Goal: Complete application form

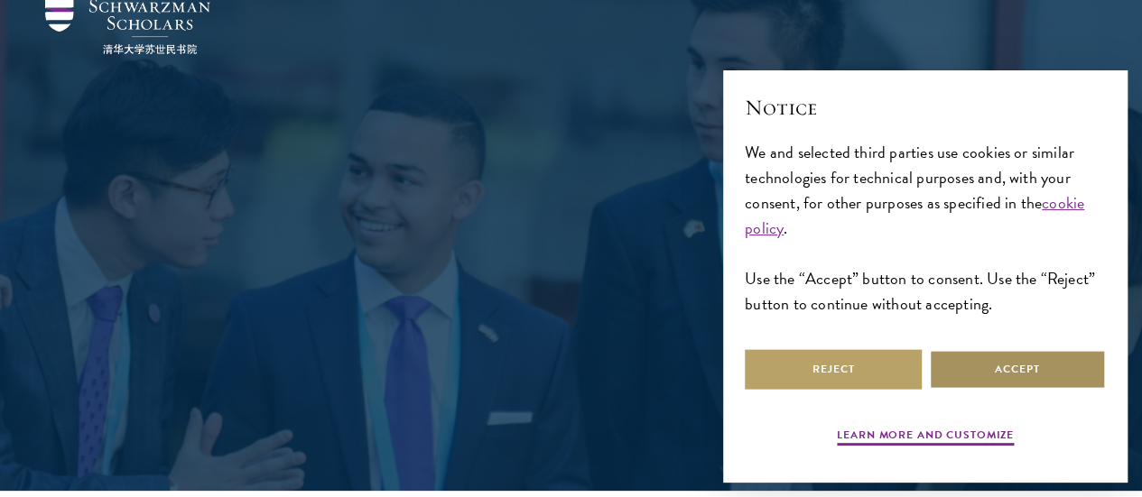
click at [979, 364] on button "Accept" at bounding box center [1017, 369] width 177 height 41
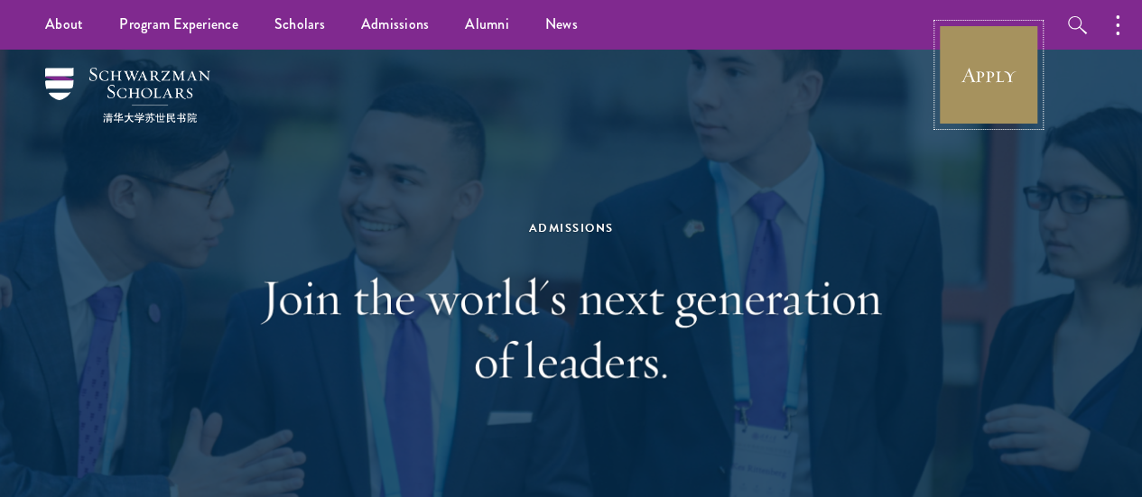
click at [1004, 95] on link "Apply" at bounding box center [988, 74] width 101 height 101
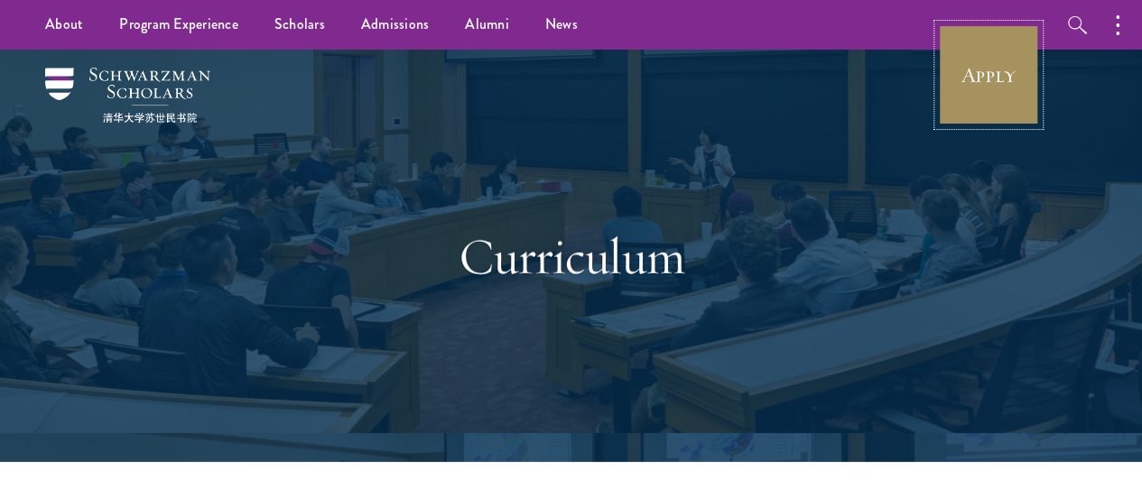
click at [996, 104] on link "Apply" at bounding box center [988, 74] width 101 height 101
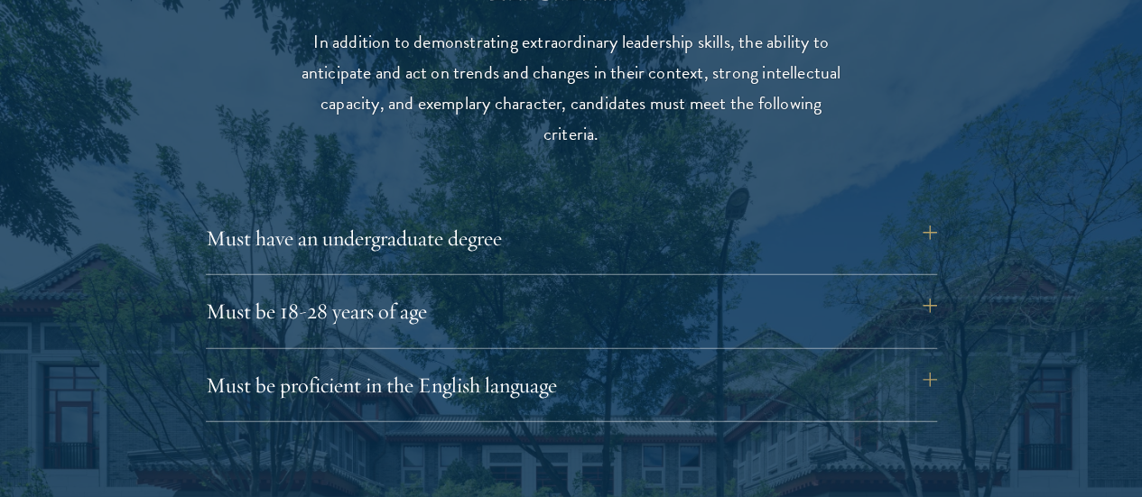
scroll to position [2381, 0]
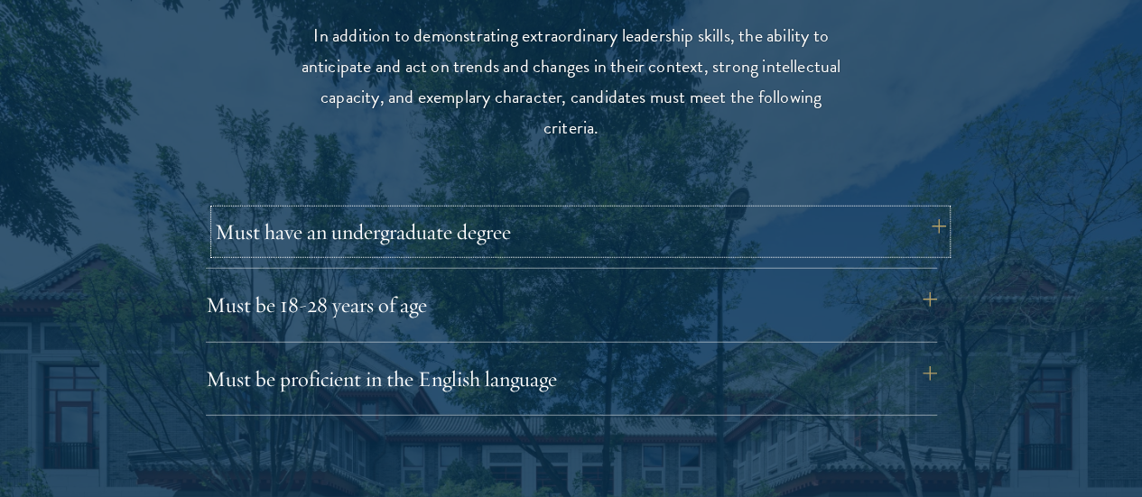
click at [934, 216] on button "Must have an undergraduate degree" at bounding box center [580, 231] width 731 height 43
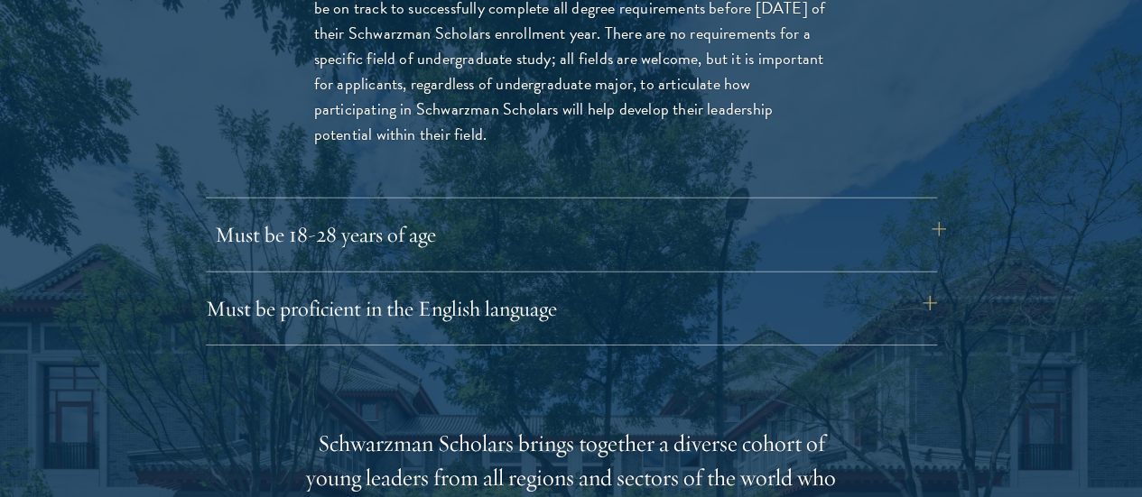
scroll to position [2708, 0]
click at [874, 286] on button "Must be proficient in the English language" at bounding box center [580, 307] width 731 height 43
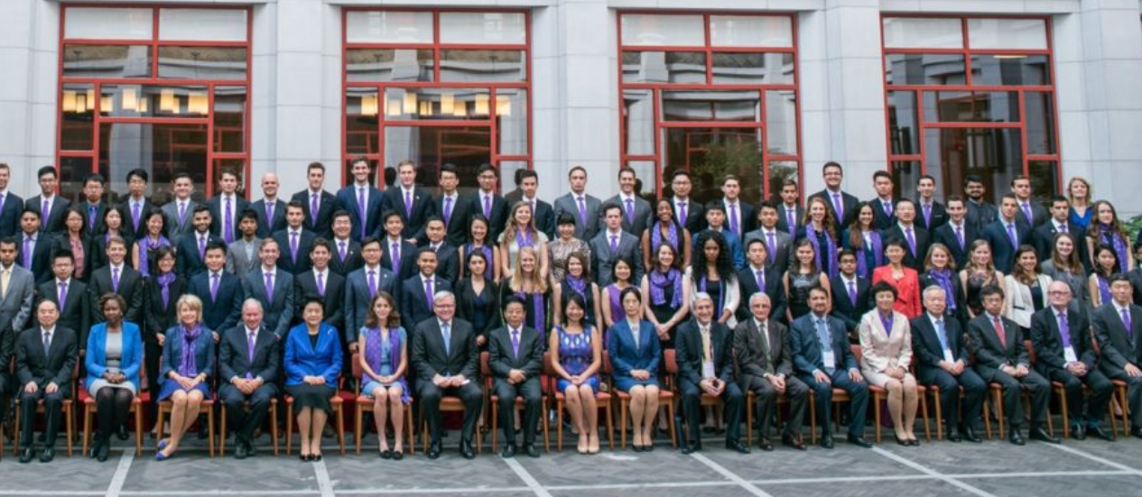
scroll to position [3625, 0]
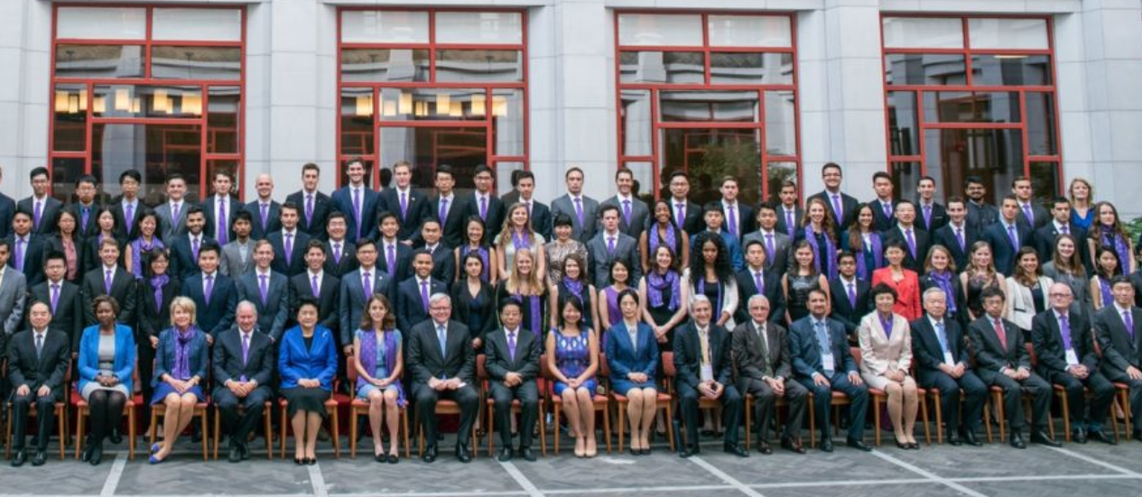
click at [874, 278] on img at bounding box center [571, 207] width 975 height 488
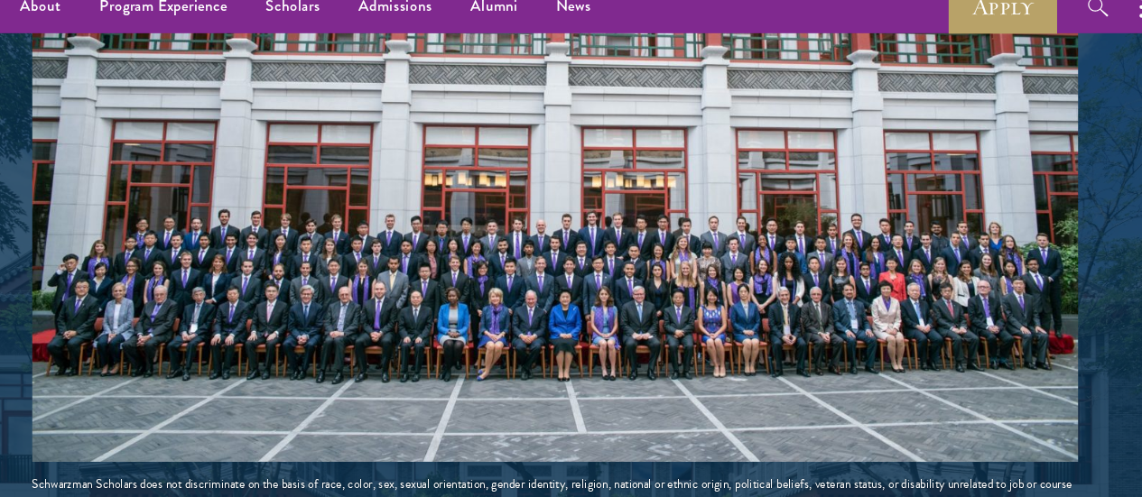
scroll to position [3626, 0]
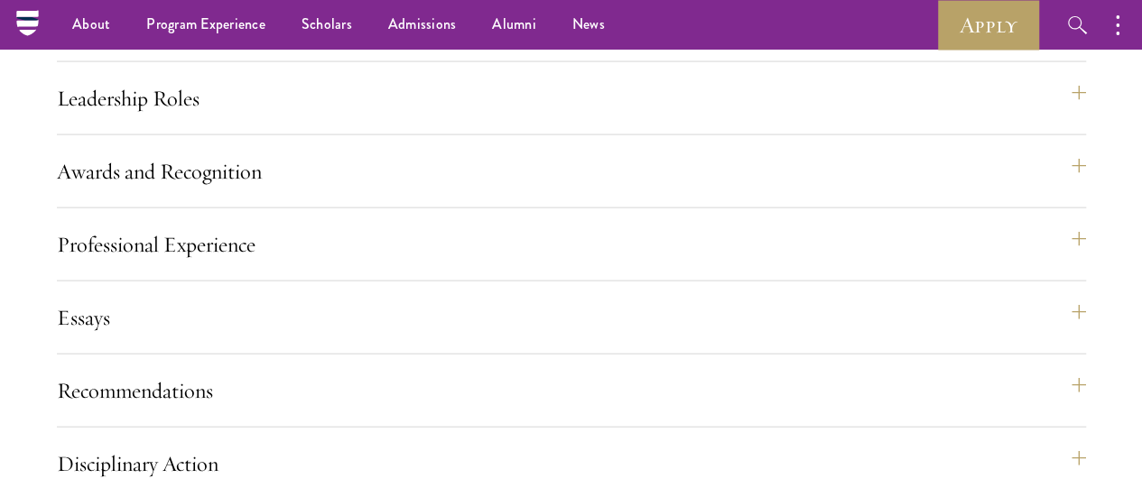
scroll to position [1869, 0]
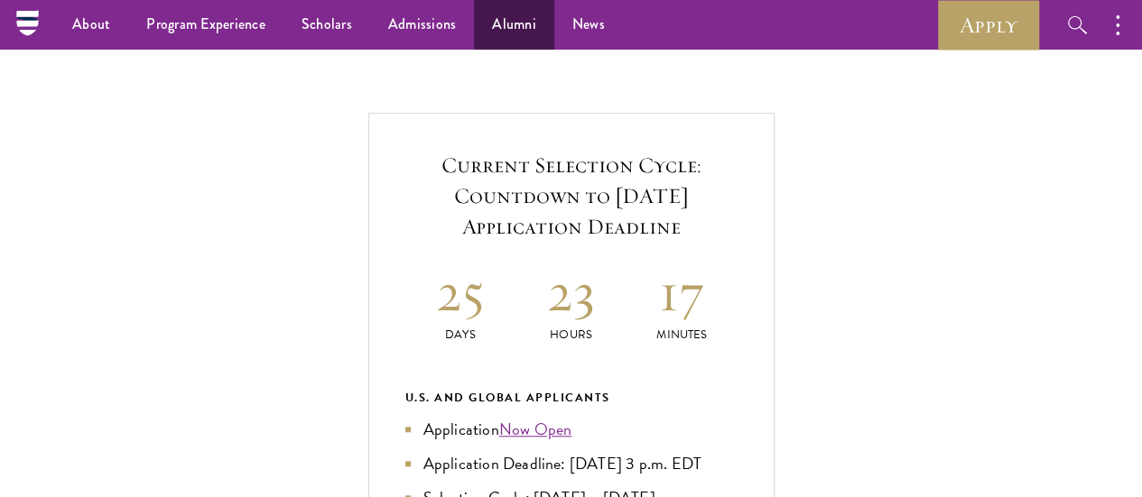
scroll to position [563, 0]
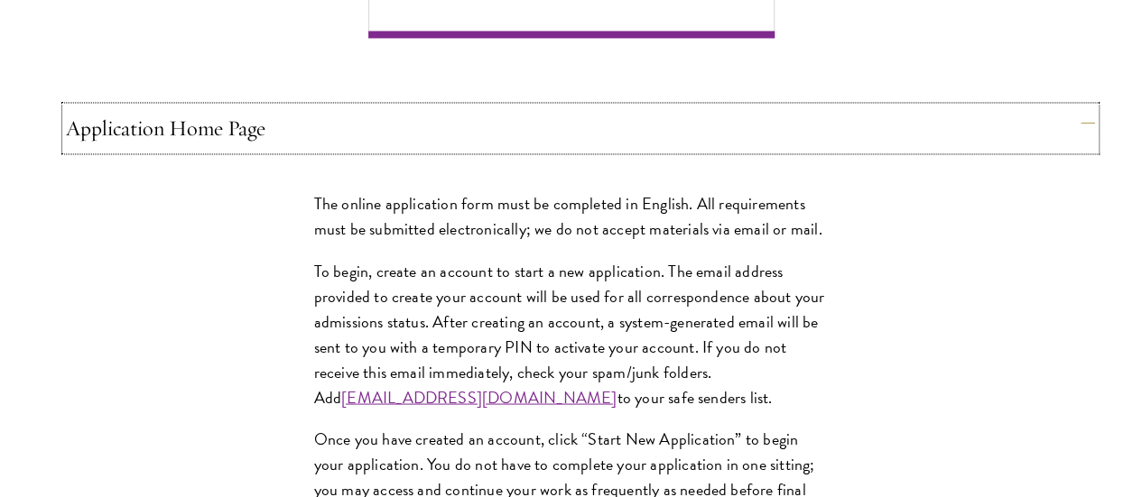
scroll to position [1482, 0]
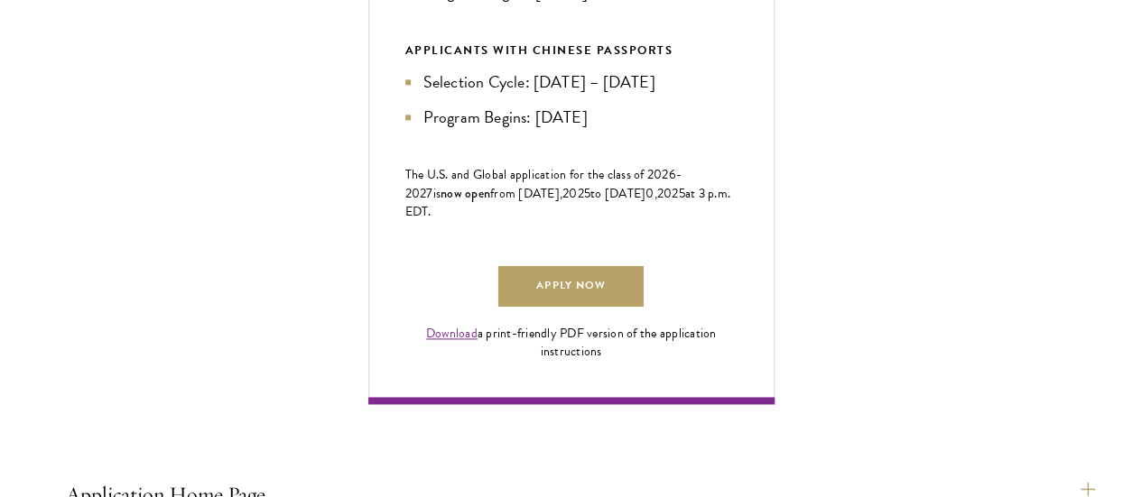
scroll to position [1111, 0]
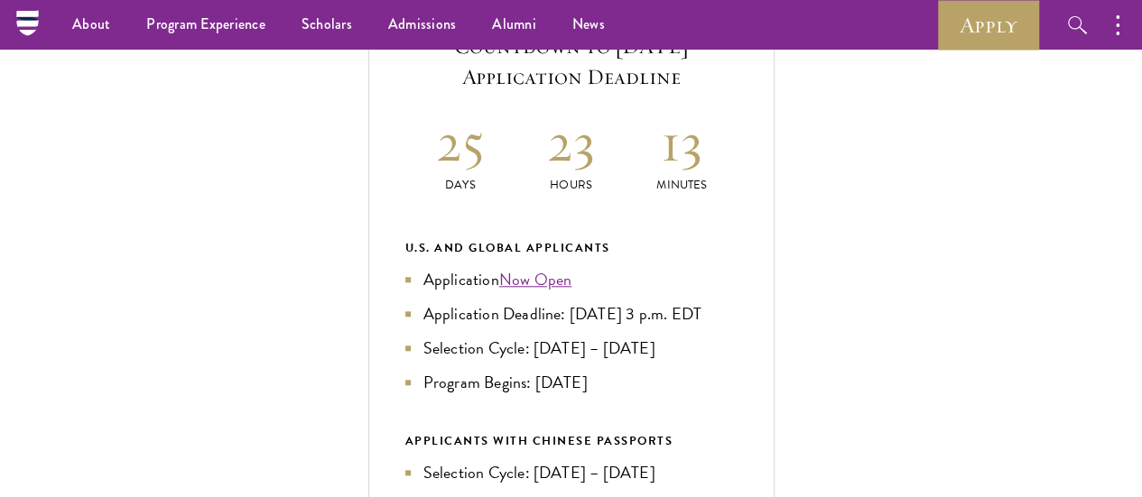
scroll to position [717, 0]
